Goal: Register for event/course

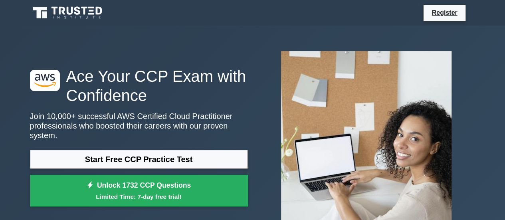
scroll to position [40, 0]
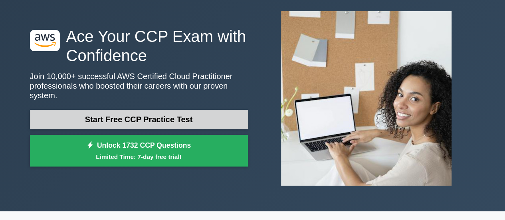
click at [164, 117] on link "Start Free CCP Practice Test" at bounding box center [139, 119] width 218 height 19
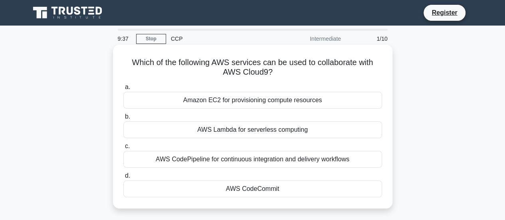
click at [276, 101] on div "Amazon EC2 for provisioning compute resources" at bounding box center [252, 100] width 259 height 17
click at [123, 90] on input "a. Amazon EC2 for provisioning compute resources" at bounding box center [123, 87] width 0 height 5
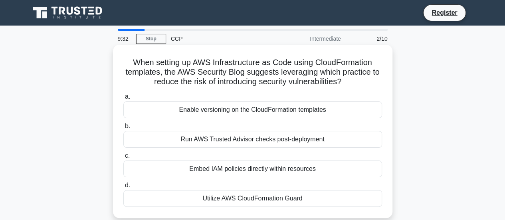
click at [268, 140] on div "Run AWS Trusted Advisor checks post-deployment" at bounding box center [252, 139] width 259 height 17
click at [123, 129] on input "b. Run AWS Trusted Advisor checks post-deployment" at bounding box center [123, 126] width 0 height 5
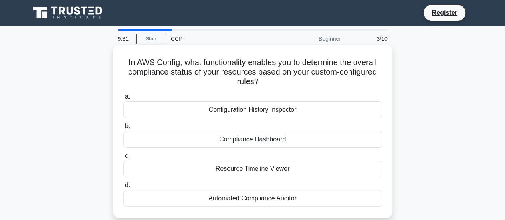
scroll to position [40, 0]
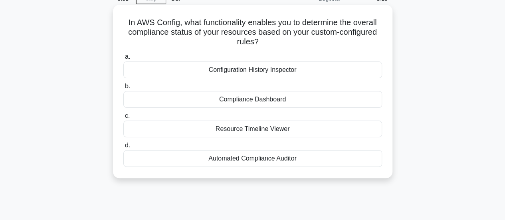
click at [276, 128] on div "Resource Timeline Viewer" at bounding box center [252, 129] width 259 height 17
click at [123, 119] on input "c. Resource Timeline Viewer" at bounding box center [123, 115] width 0 height 5
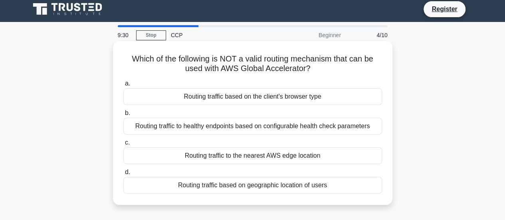
scroll to position [0, 0]
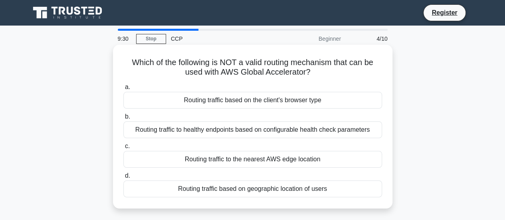
click at [283, 96] on div "Routing traffic based on the client's browser type" at bounding box center [252, 100] width 259 height 17
click at [123, 90] on input "a. Routing traffic based on the client's browser type" at bounding box center [123, 87] width 0 height 5
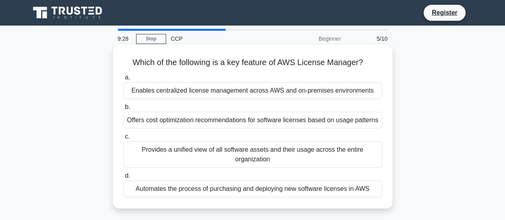
click at [286, 124] on div "Offers cost optimization recommendations for software licenses based on usage p…" at bounding box center [252, 120] width 259 height 17
click at [123, 110] on input "b. Offers cost optimization recommendations for software licenses based on usag…" at bounding box center [123, 107] width 0 height 5
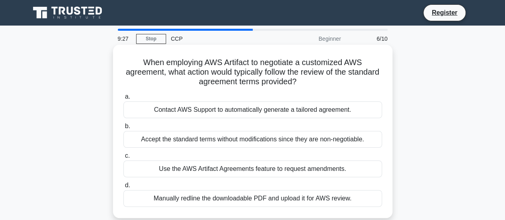
click at [285, 109] on div "Contact AWS Support to automatically generate a tailored agreement." at bounding box center [252, 109] width 259 height 17
click at [123, 99] on input "a. Contact AWS Support to automatically generate a tailored agreement." at bounding box center [123, 96] width 0 height 5
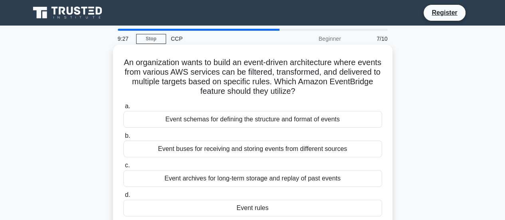
click at [285, 119] on div "Event schemas for defining the structure and format of events" at bounding box center [252, 119] width 259 height 17
click at [123, 109] on input "a. Event schemas for defining the structure and format of events" at bounding box center [123, 106] width 0 height 5
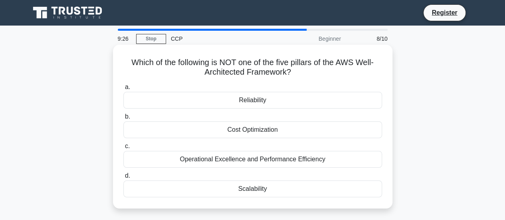
click at [272, 131] on div "Cost Optimization" at bounding box center [252, 129] width 259 height 17
click at [123, 119] on input "b. Cost Optimization" at bounding box center [123, 116] width 0 height 5
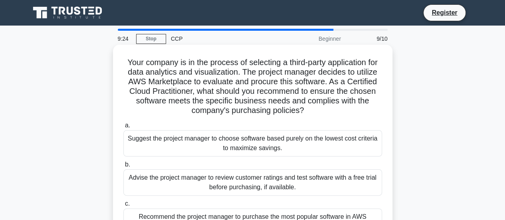
click at [272, 140] on div "Suggest the project manager to choose software based purely on the lowest cost …" at bounding box center [252, 143] width 259 height 26
click at [123, 128] on input "a. Suggest the project manager to choose software based purely on the lowest co…" at bounding box center [123, 125] width 0 height 5
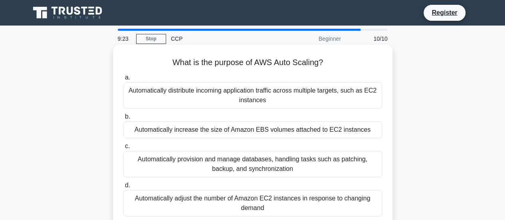
scroll to position [40, 0]
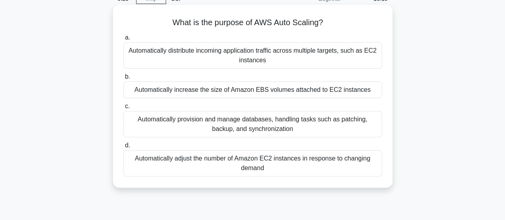
click at [276, 127] on div "Automatically provision and manage databases, handling tasks such as patching, …" at bounding box center [252, 124] width 259 height 26
click at [123, 109] on input "c. Automatically provision and manage databases, handling tasks such as patchin…" at bounding box center [123, 106] width 0 height 5
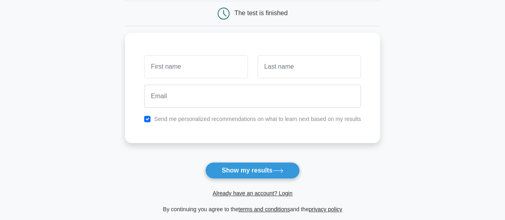
scroll to position [120, 0]
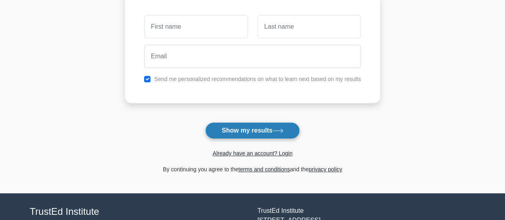
click at [276, 131] on icon at bounding box center [278, 131] width 11 height 4
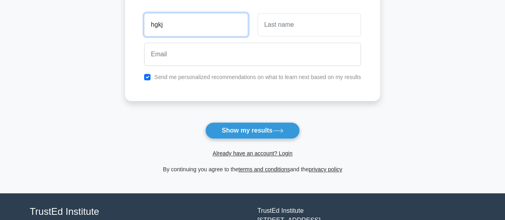
type input "hgkj"
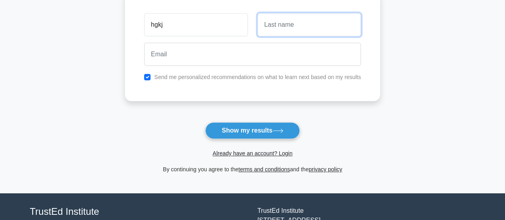
click at [269, 25] on input "text" at bounding box center [309, 24] width 103 height 23
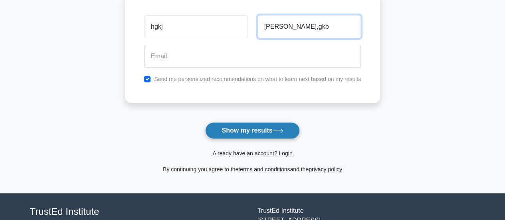
type input "jm,gkb"
click at [279, 125] on button "Show my results" at bounding box center [252, 130] width 94 height 17
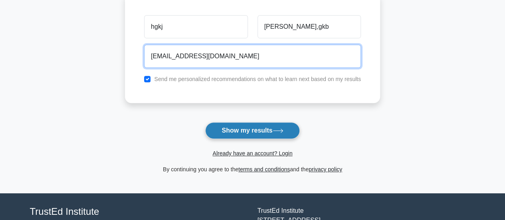
type input "xyz@gmail.com"
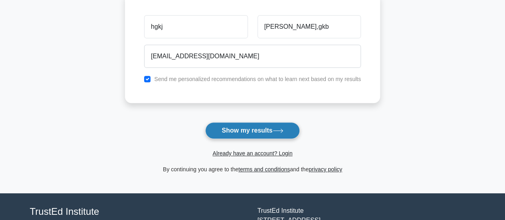
click at [266, 130] on button "Show my results" at bounding box center [252, 130] width 94 height 17
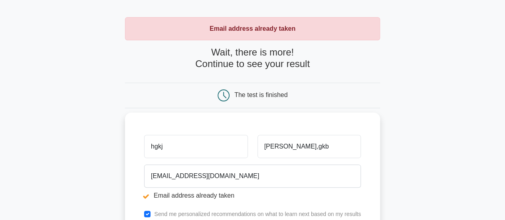
scroll to position [40, 0]
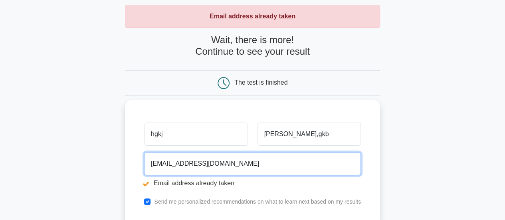
click at [157, 163] on input "[EMAIL_ADDRESS][DOMAIN_NAME]" at bounding box center [252, 163] width 217 height 23
click at [159, 164] on input "[EMAIL_ADDRESS][DOMAIN_NAME]" at bounding box center [252, 163] width 217 height 23
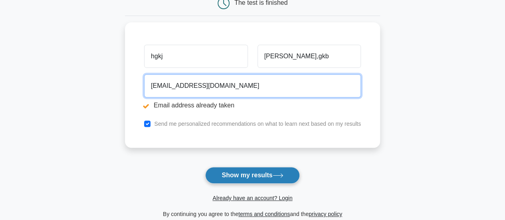
type input "[EMAIL_ADDRESS][DOMAIN_NAME]"
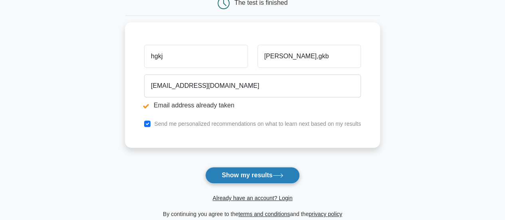
click at [240, 172] on button "Show my results" at bounding box center [252, 175] width 94 height 17
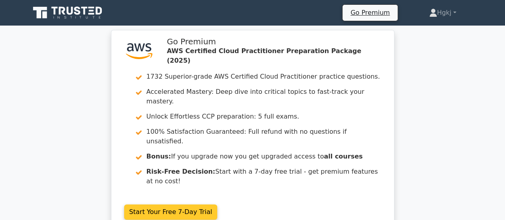
click at [183, 204] on link "Start Your Free 7-Day Trial" at bounding box center [170, 211] width 93 height 15
